Goal: Task Accomplishment & Management: Complete application form

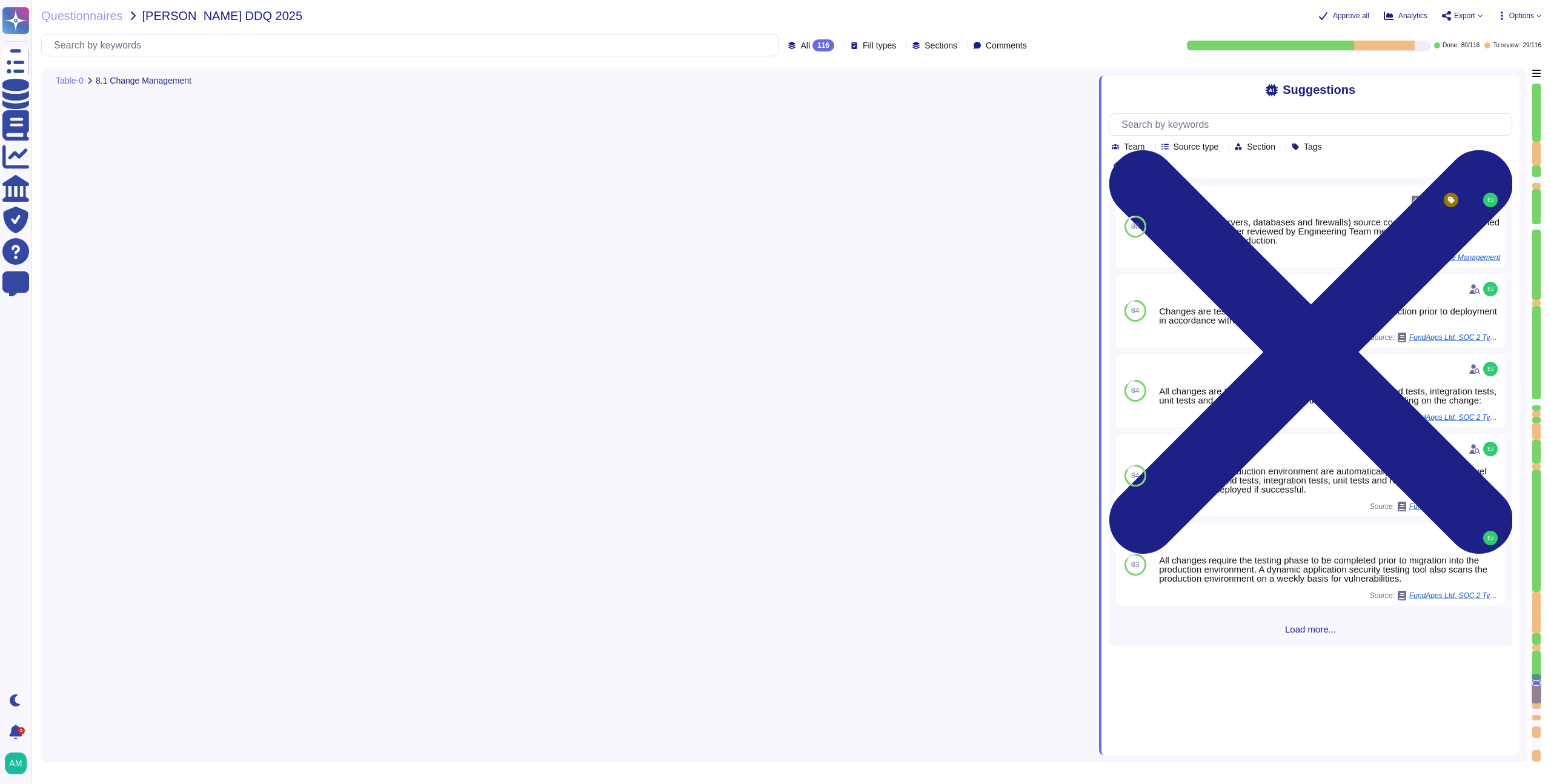
type textarea "Our change management policy is available on our Software Development Life Cycl…"
type textarea "Yes, we provide multiple environments, including a staging/testing environment …"
type textarea "Infrastructure (servers, databases and firewalls) source code is stored and ver…"
type textarea "Yes, application and configuration changes at FundApps are scheduled and approv…"
type textarea "Yes, we maintain a patch management schedule as outlined in our Patch Managemen…"
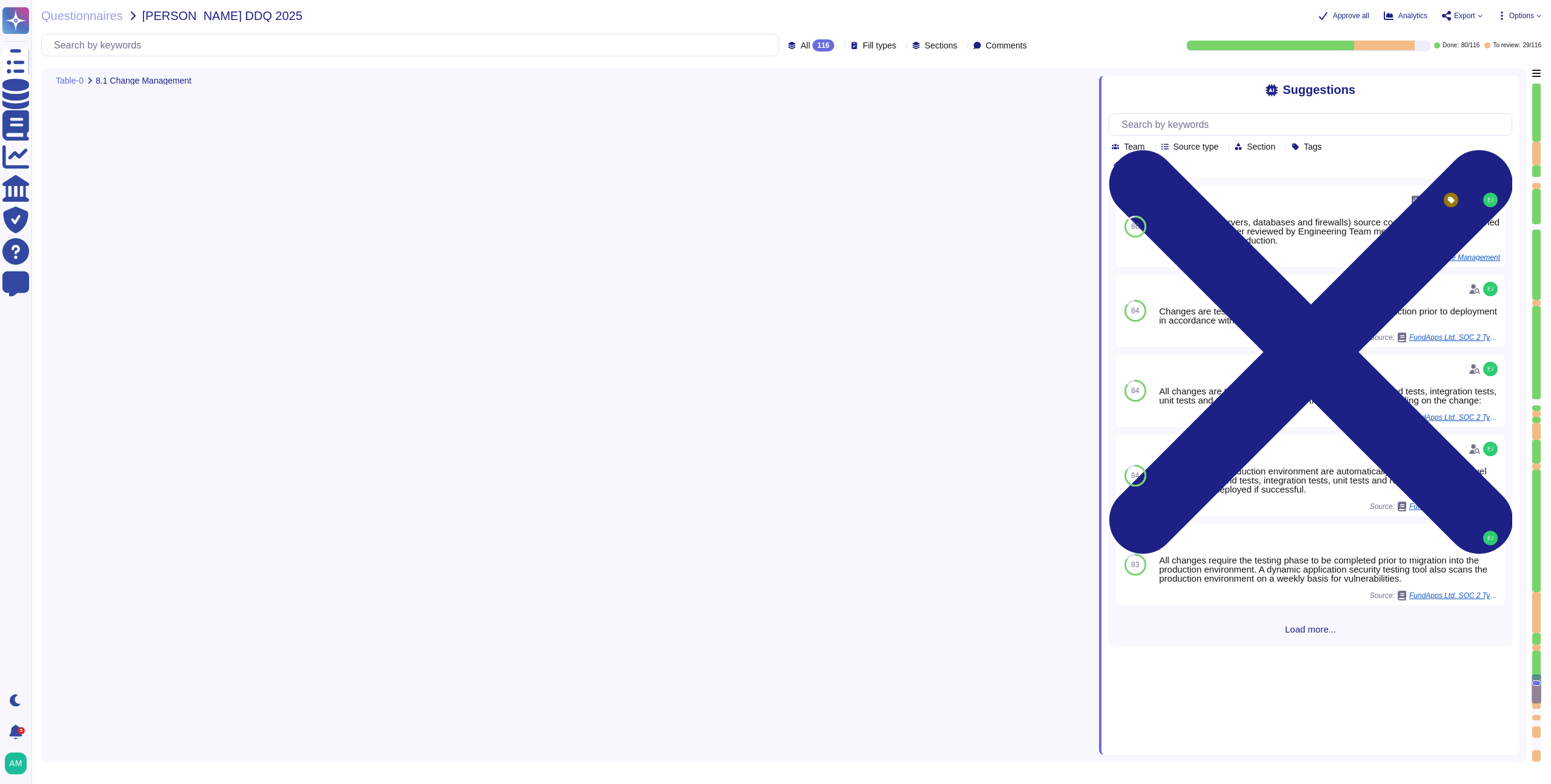
type textarea "Emergency changes or patches can be deployed quickly, as the standard process i…"
type textarea "Yes, all changes, including patches, are tested in an environment separate from…"
type textarea "Yes, roll-back plans are developed for all changes to the company’s IT environm…"
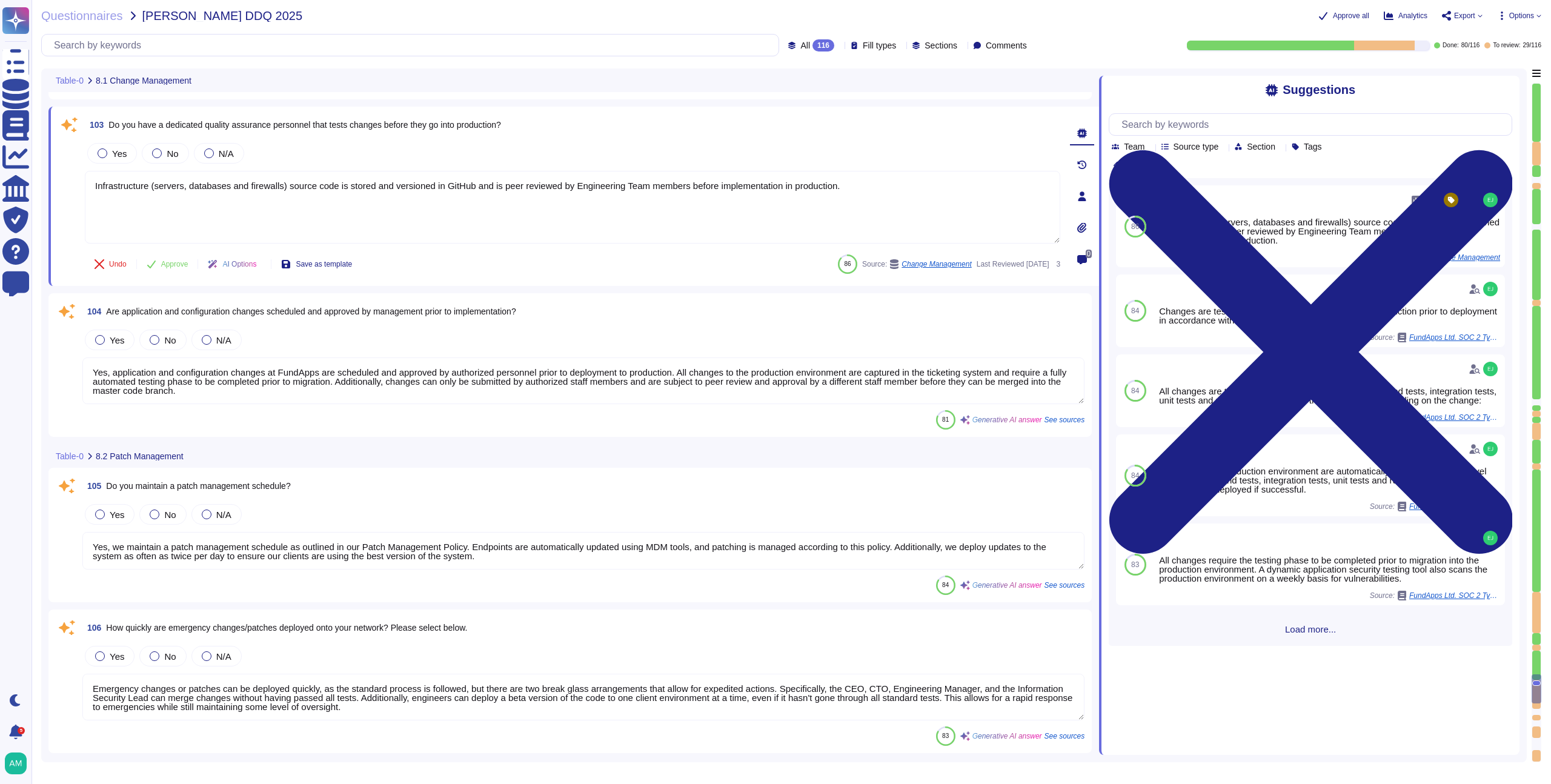
click at [463, 380] on textarea "Yes, application and configuration changes at FundApps are scheduled and approv…" at bounding box center [583, 381] width 1002 height 47
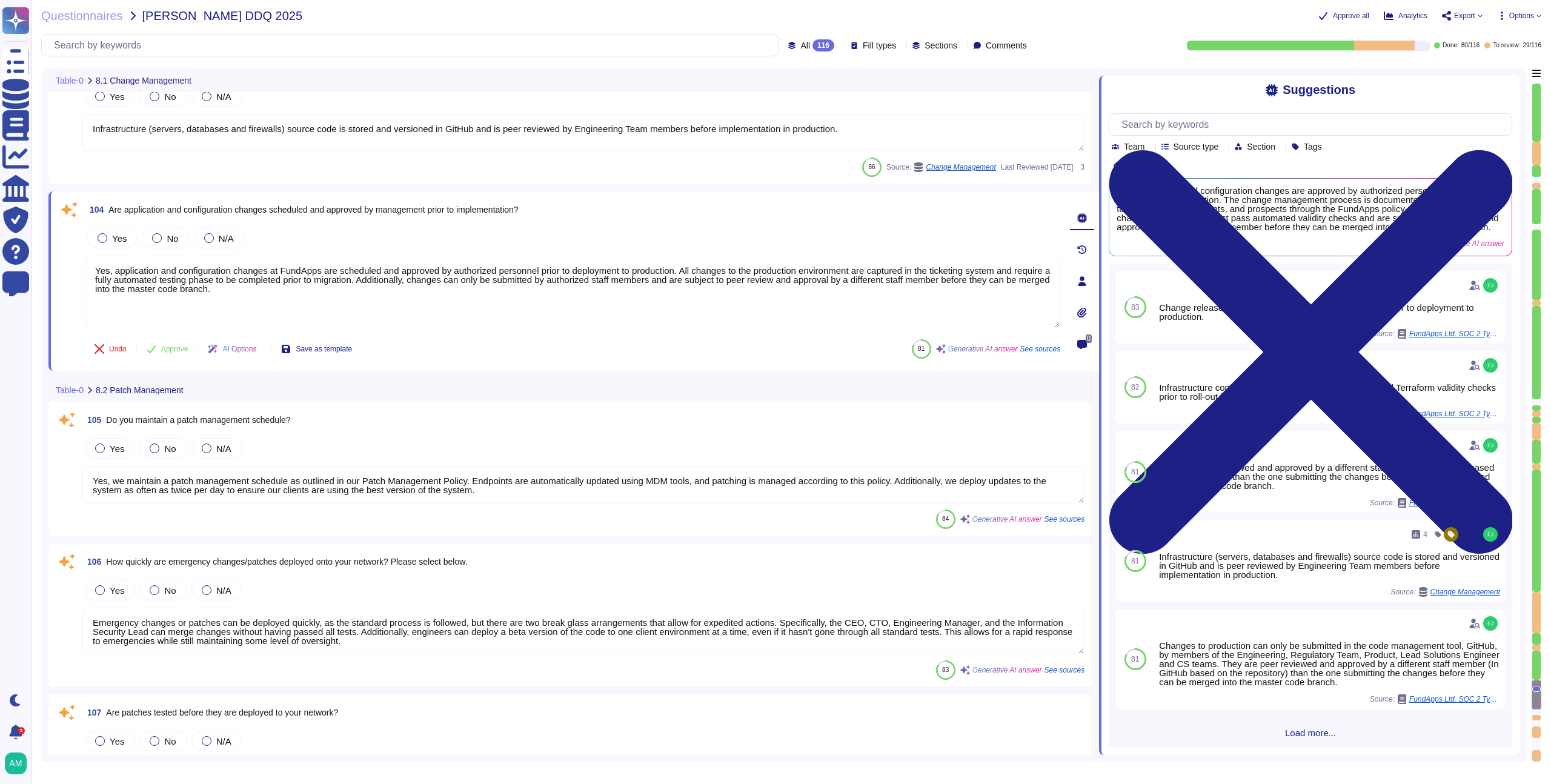
scroll to position [14799, 0]
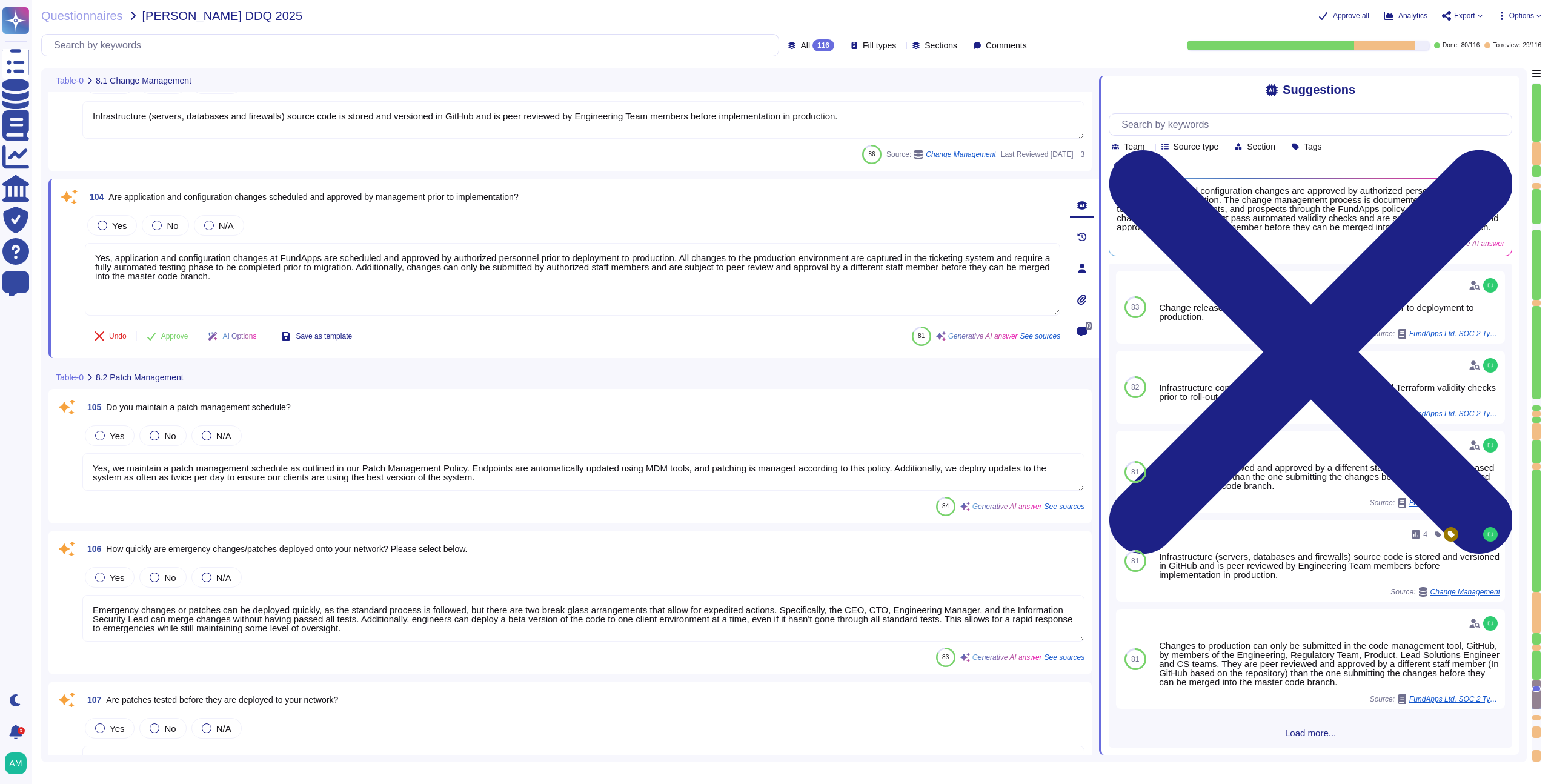
click at [696, 380] on div "Table-0 8.2 Patch Management" at bounding box center [489, 377] width 881 height 23
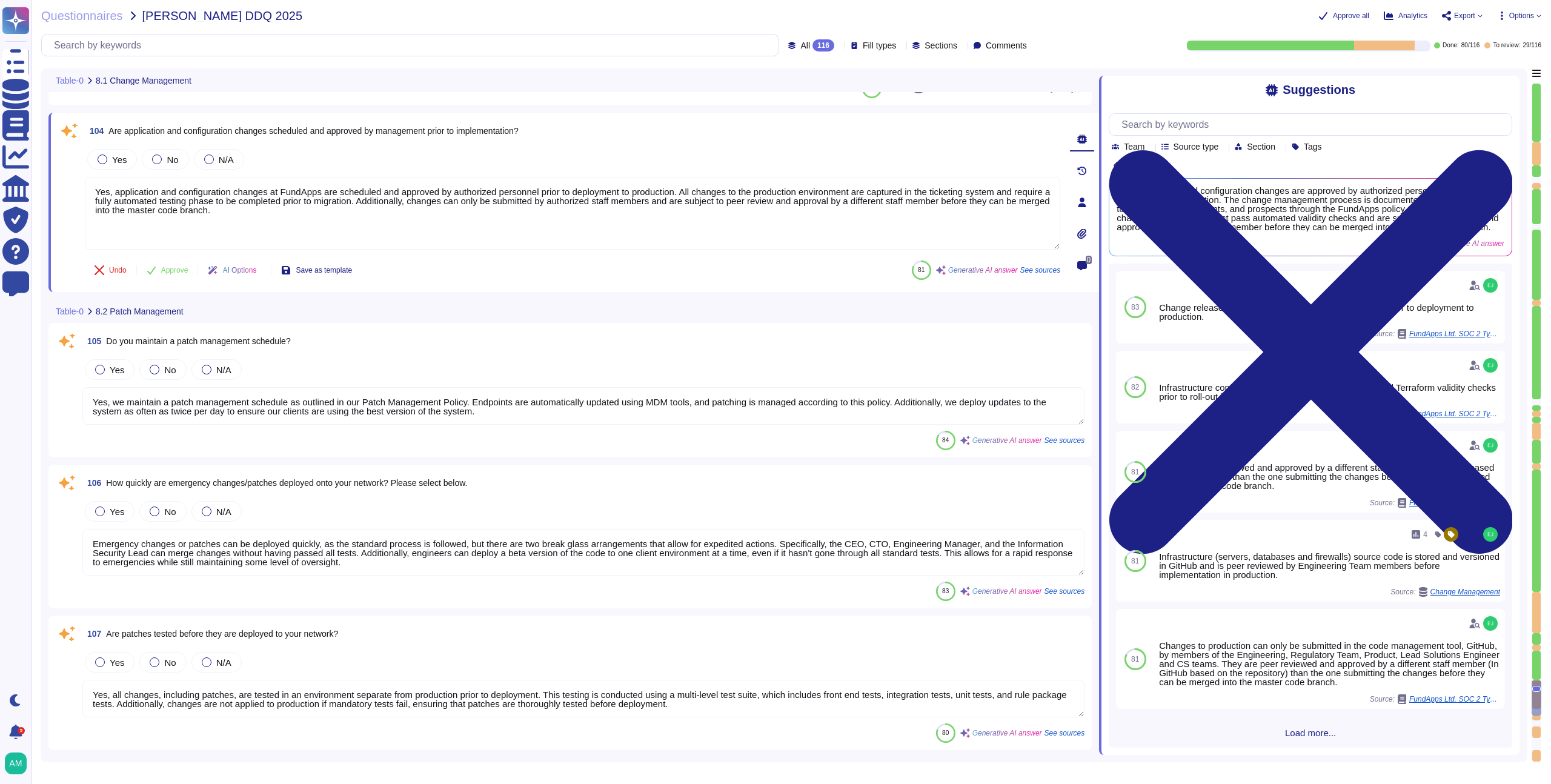
scroll to position [14871, 0]
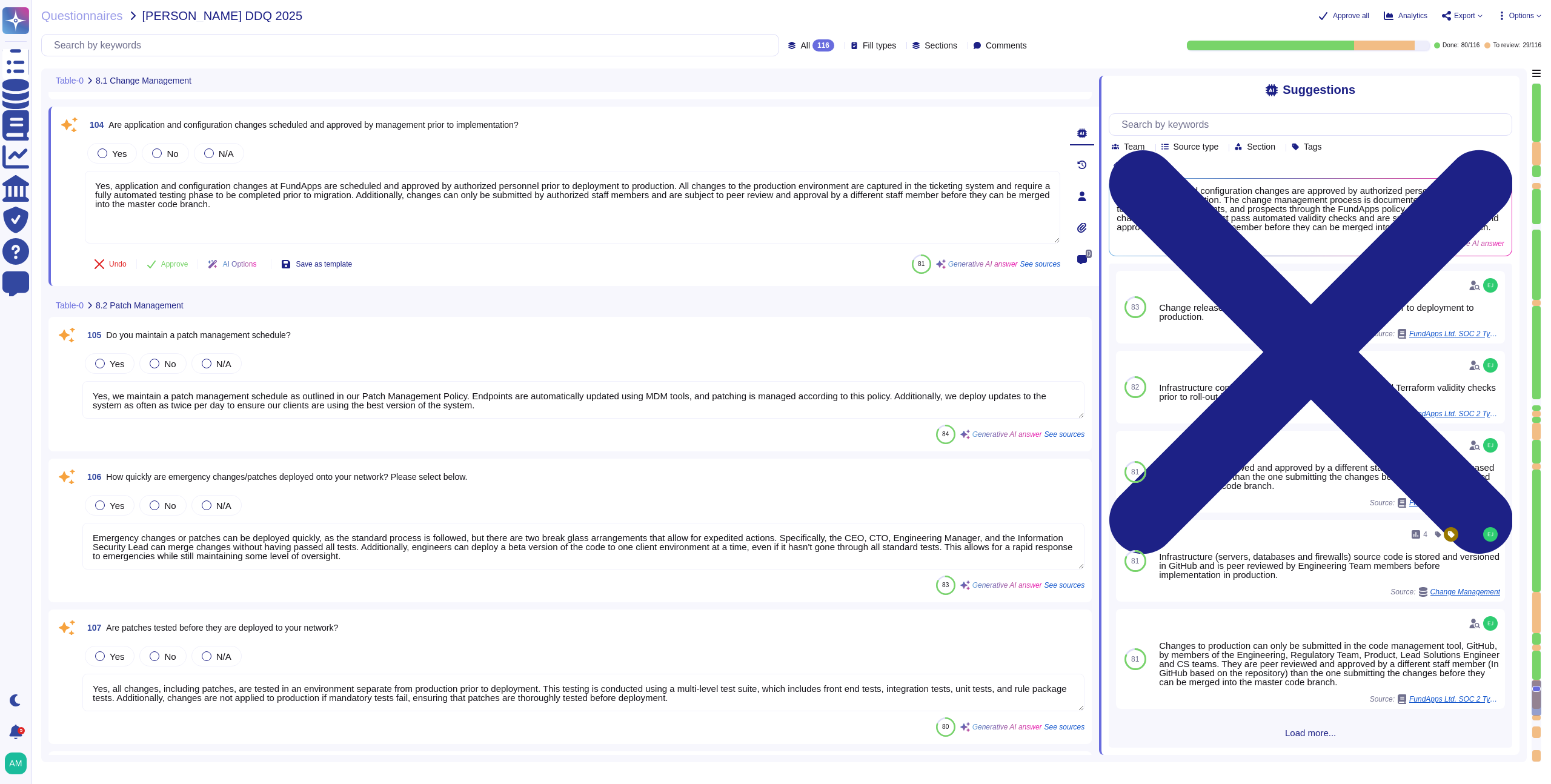
click at [383, 402] on textarea "Yes, we maintain a patch management schedule as outlined in our Patch Managemen…" at bounding box center [583, 399] width 1002 height 38
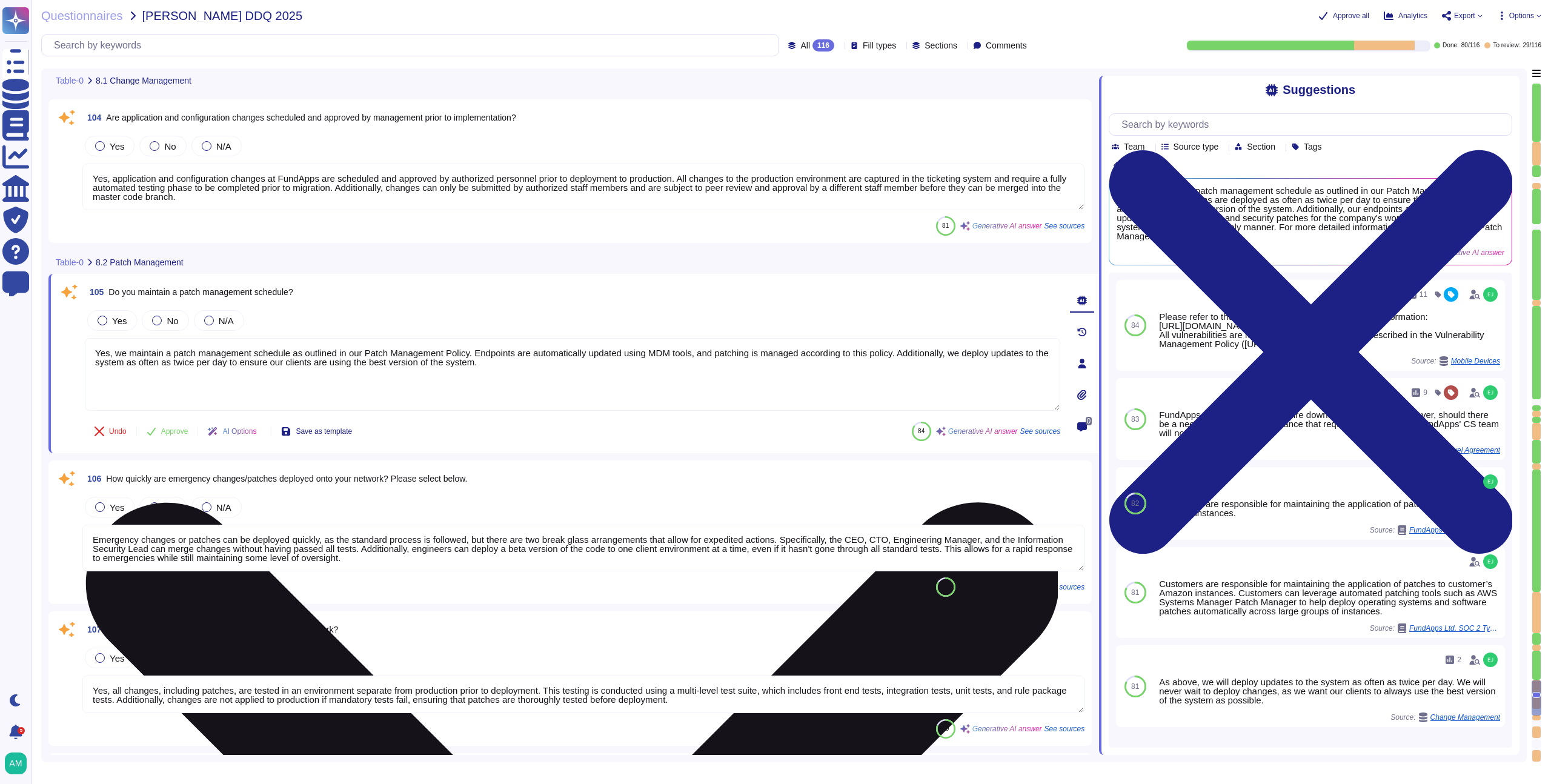
drag, startPoint x: 544, startPoint y: 374, endPoint x: 481, endPoint y: 351, distance: 67.1
click at [481, 351] on textarea "Yes, we maintain a patch management schedule as outlined in our Patch Managemen…" at bounding box center [573, 375] width 976 height 73
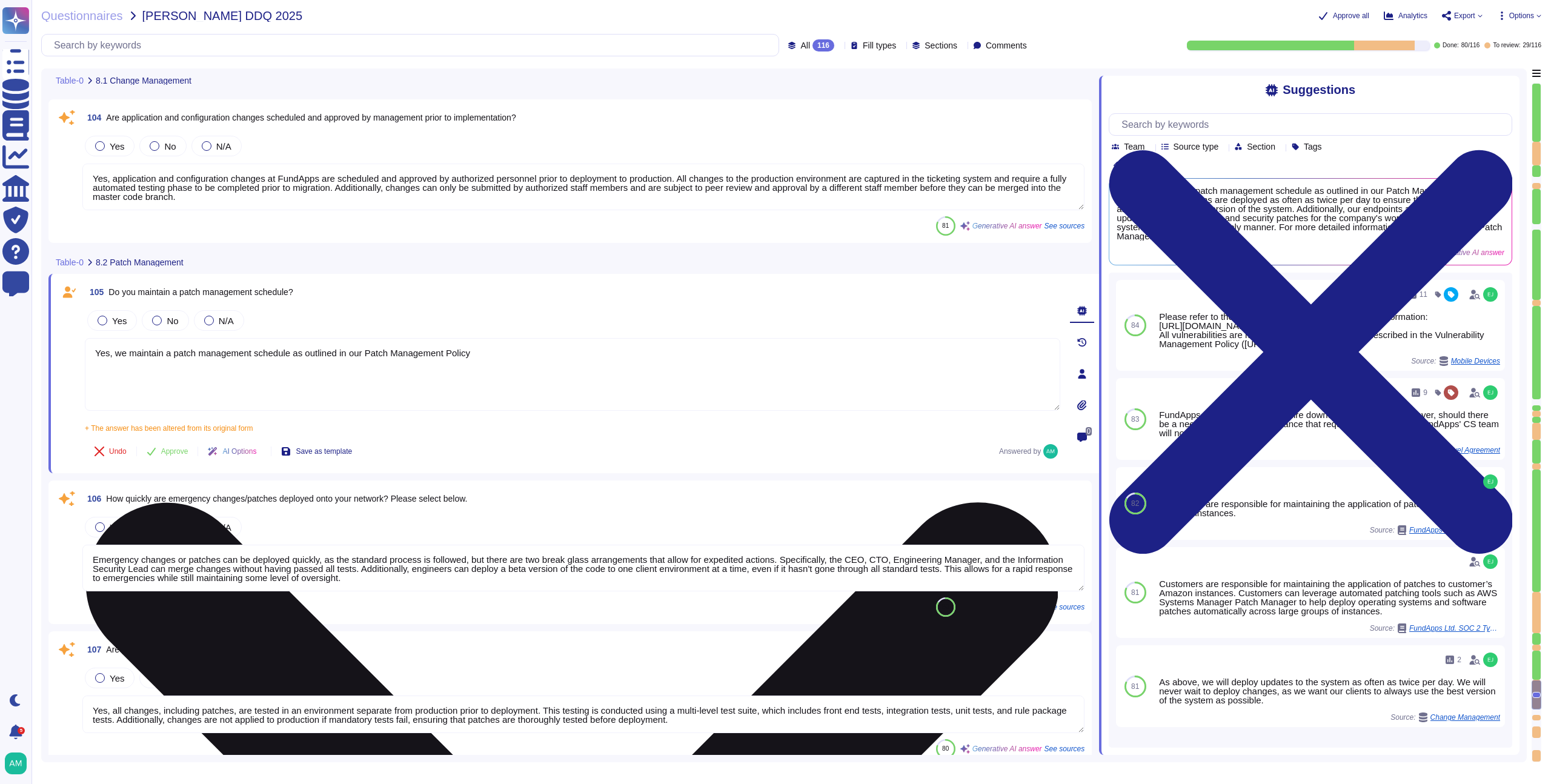
click at [521, 362] on textarea "Yes, we maintain a patch management schedule as outlined in our Patch Managemen…" at bounding box center [573, 375] width 976 height 73
paste textarea "[URL][DOMAIN_NAME]"
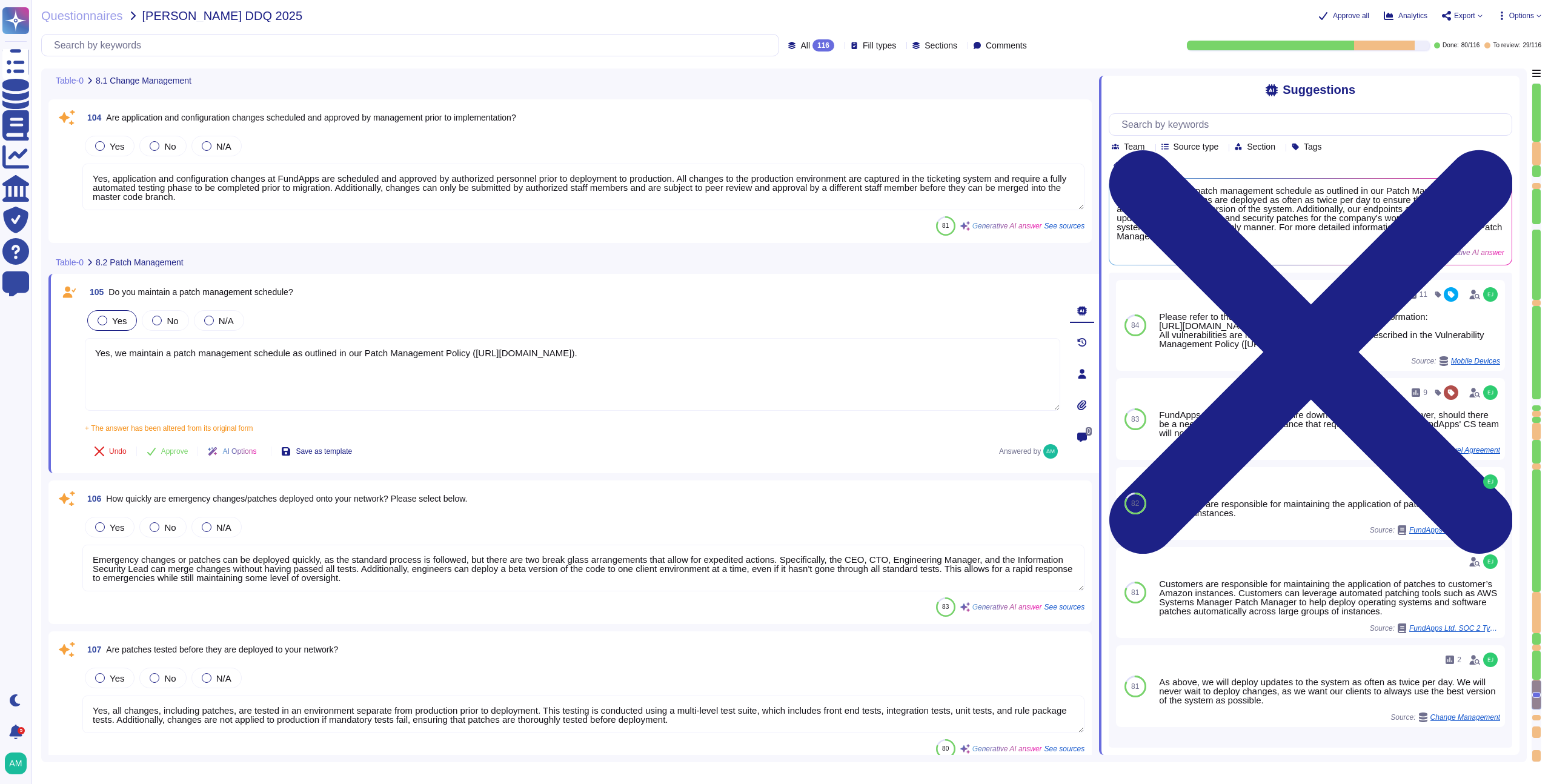
type textarea "Yes, we maintain a patch management schedule as outlined in our Patch Managemen…"
click at [105, 318] on div at bounding box center [103, 320] width 10 height 10
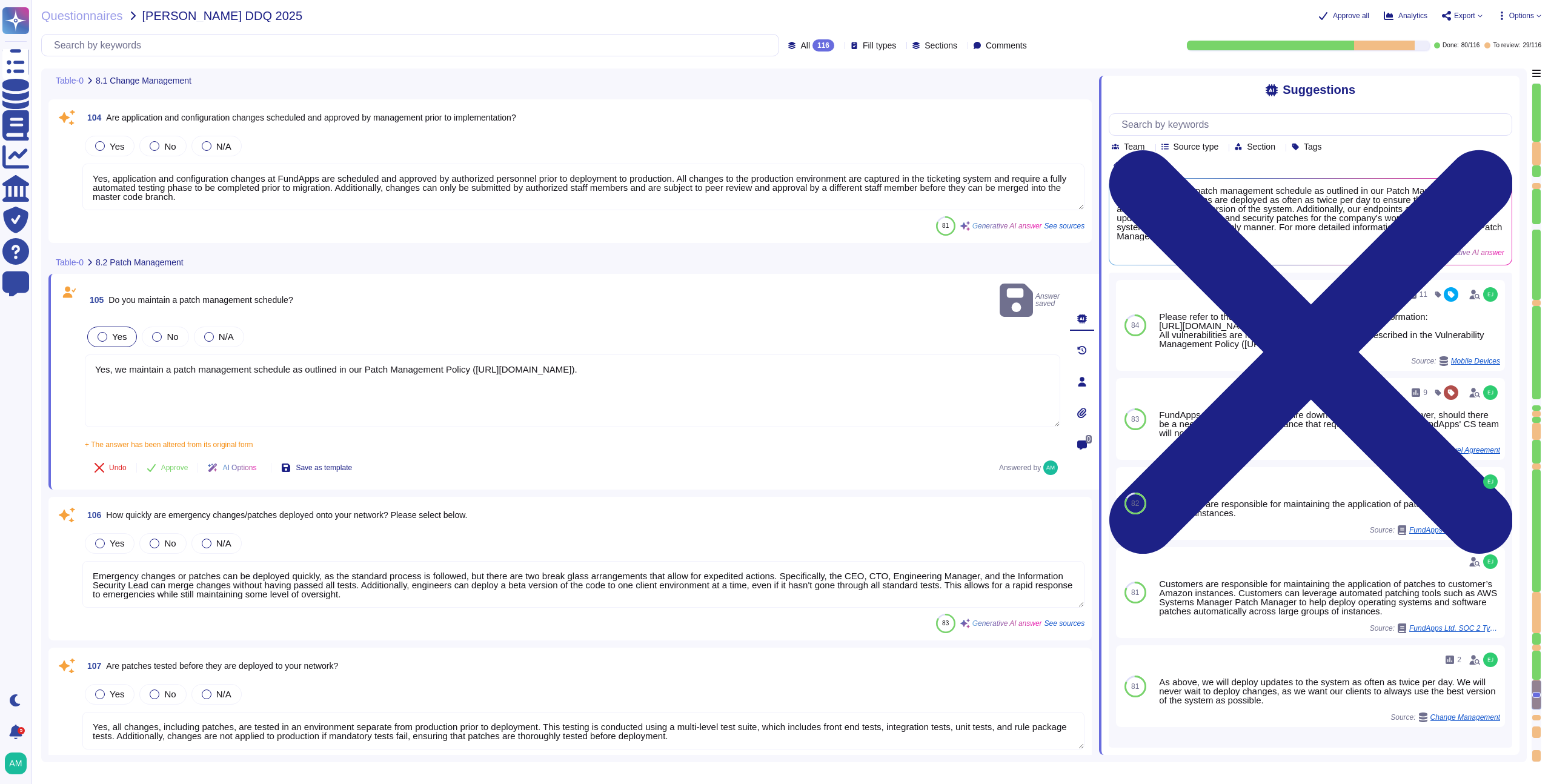
click at [100, 332] on div at bounding box center [103, 337] width 10 height 10
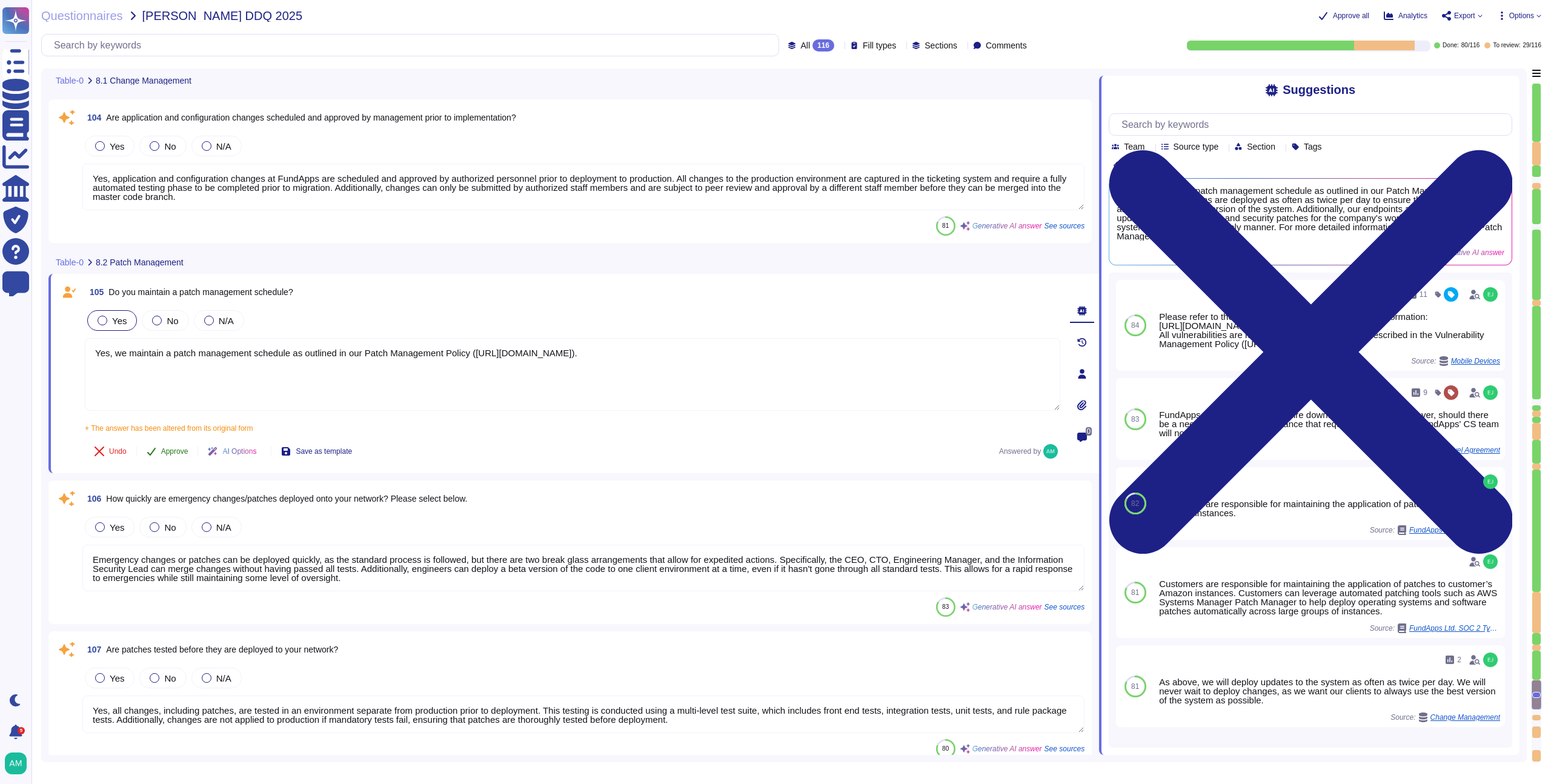
click at [180, 444] on button "Approve" at bounding box center [167, 451] width 61 height 24
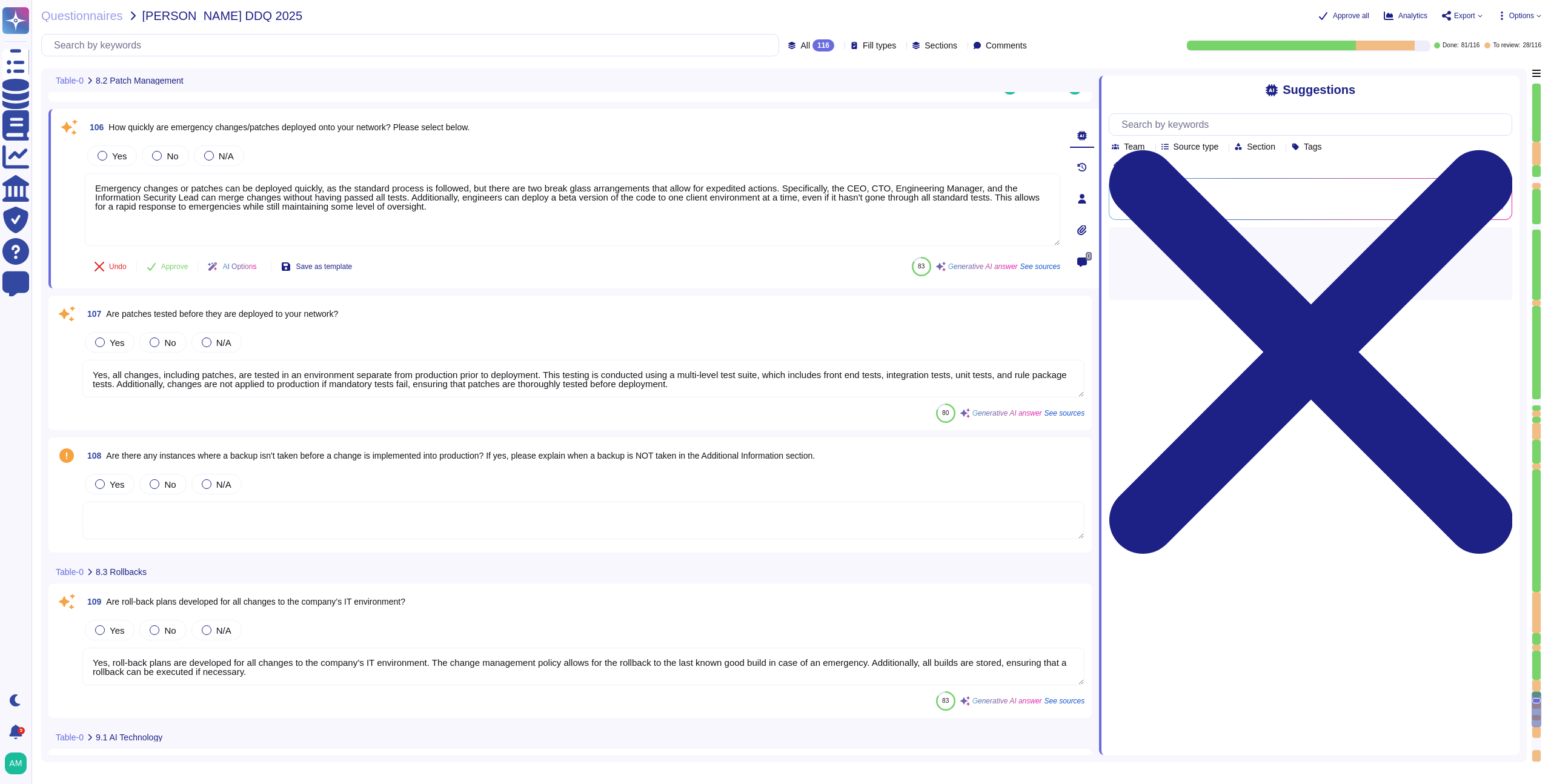
type textarea "Currently, we do not use AI in our product. If we decide to release an AI produ…"
type textarea "New architectural decisions are reviewed in architecture meetings and are subje…"
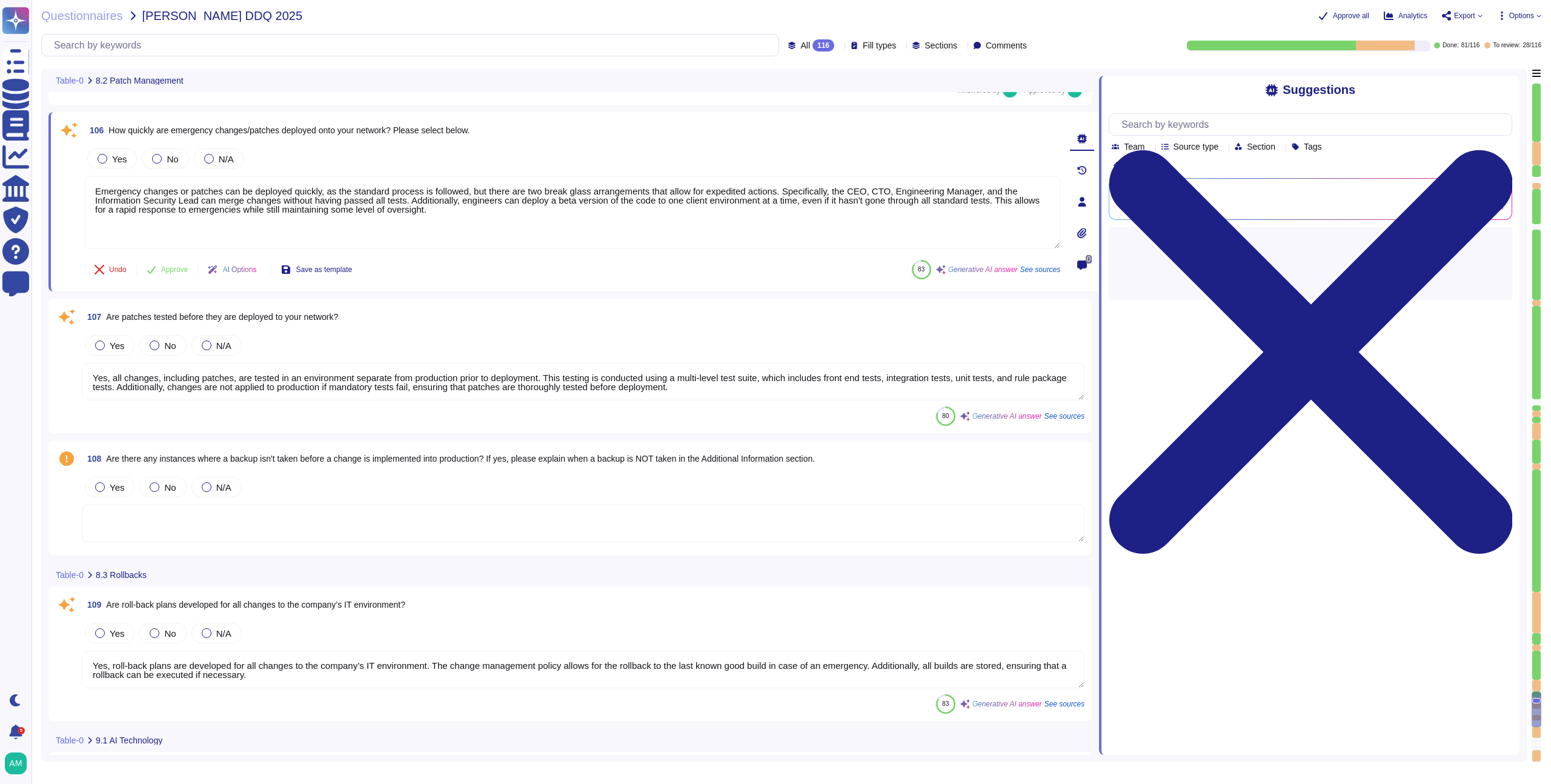
scroll to position [15177, 0]
